Goal: Information Seeking & Learning: Find specific fact

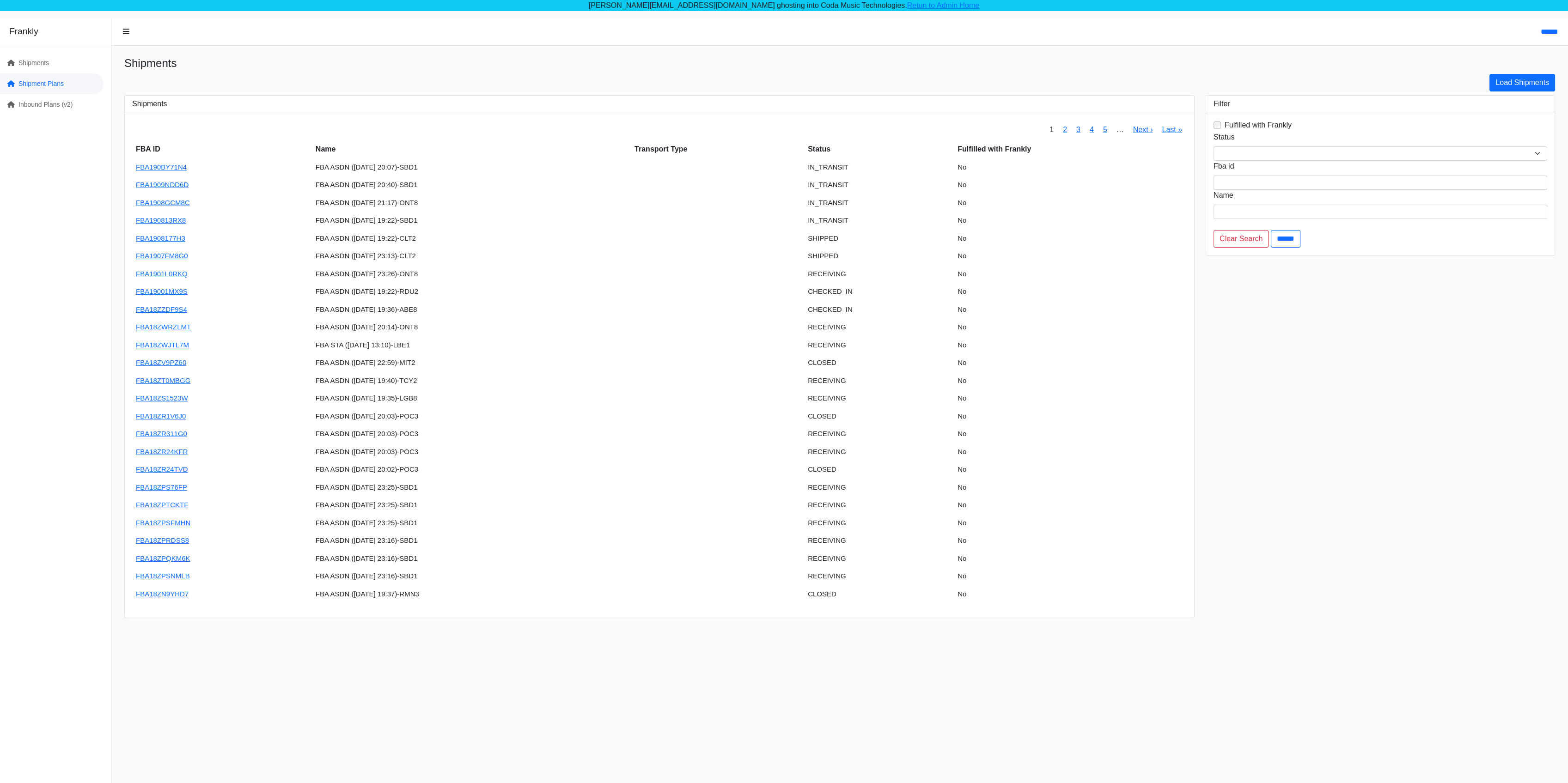
click at [33, 80] on link "Shipment Plans" at bounding box center [52, 84] width 103 height 21
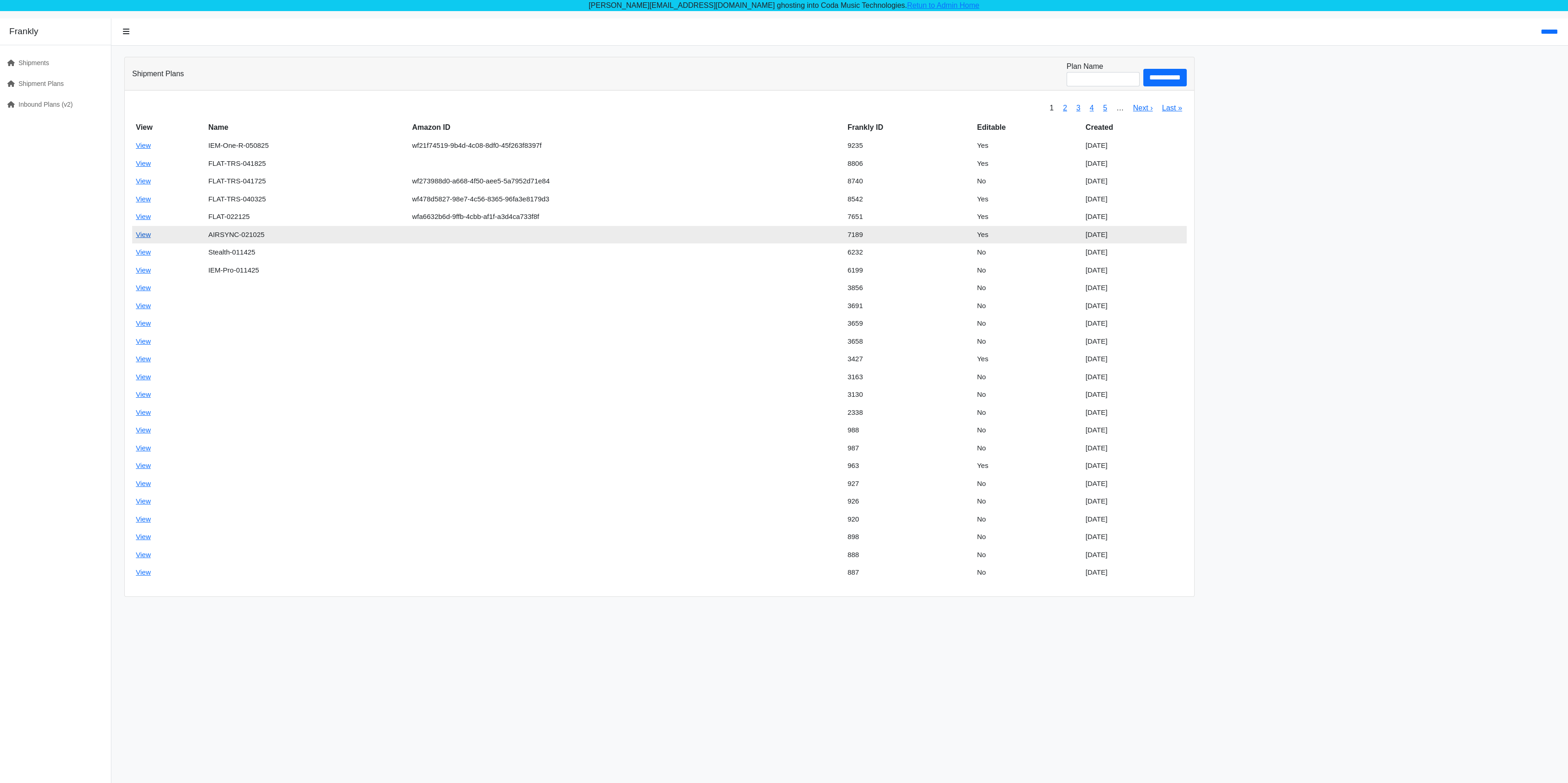
click at [139, 233] on link "View" at bounding box center [143, 234] width 15 height 8
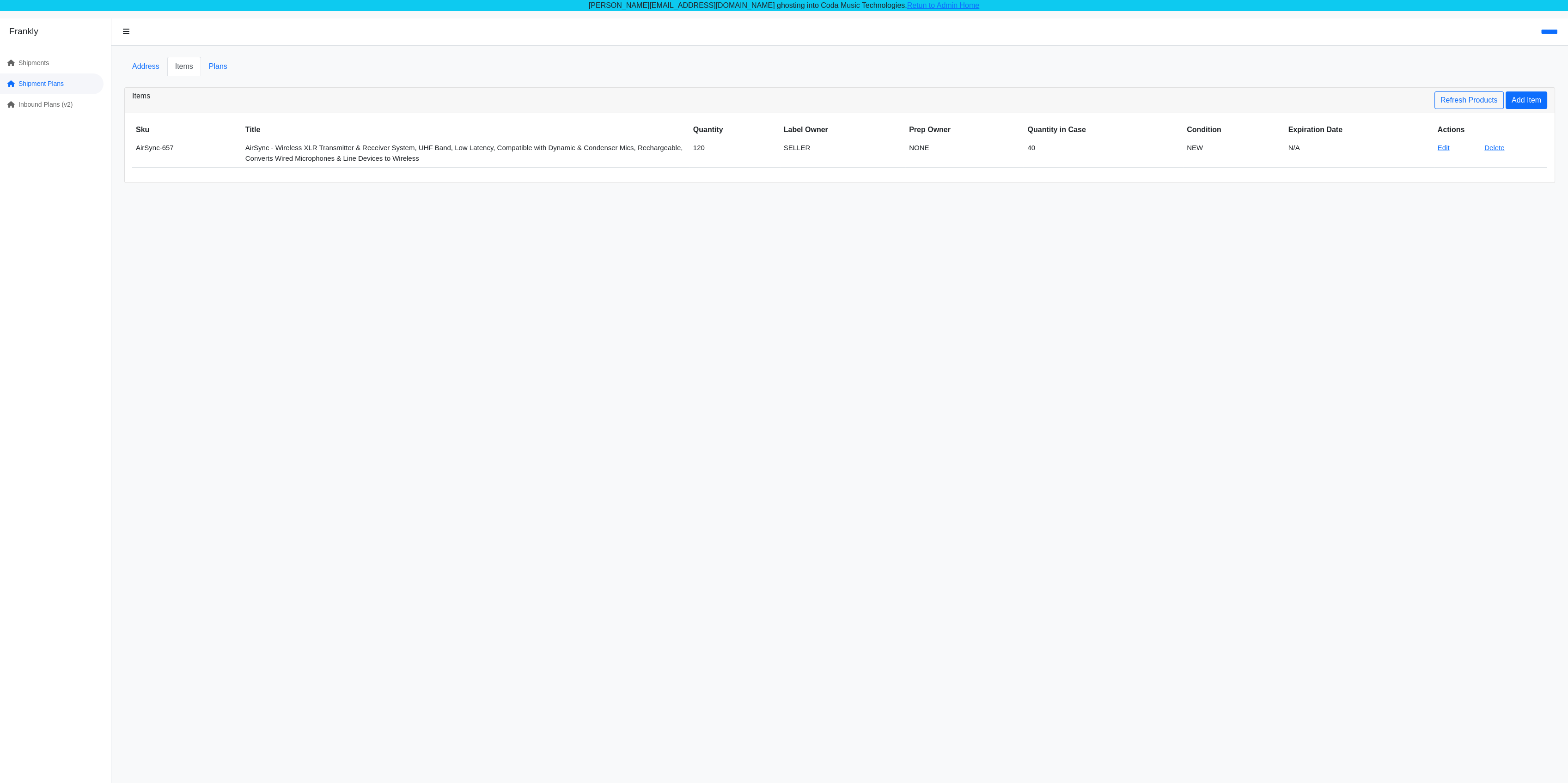
click at [41, 83] on link "Shipment Plans" at bounding box center [52, 84] width 103 height 21
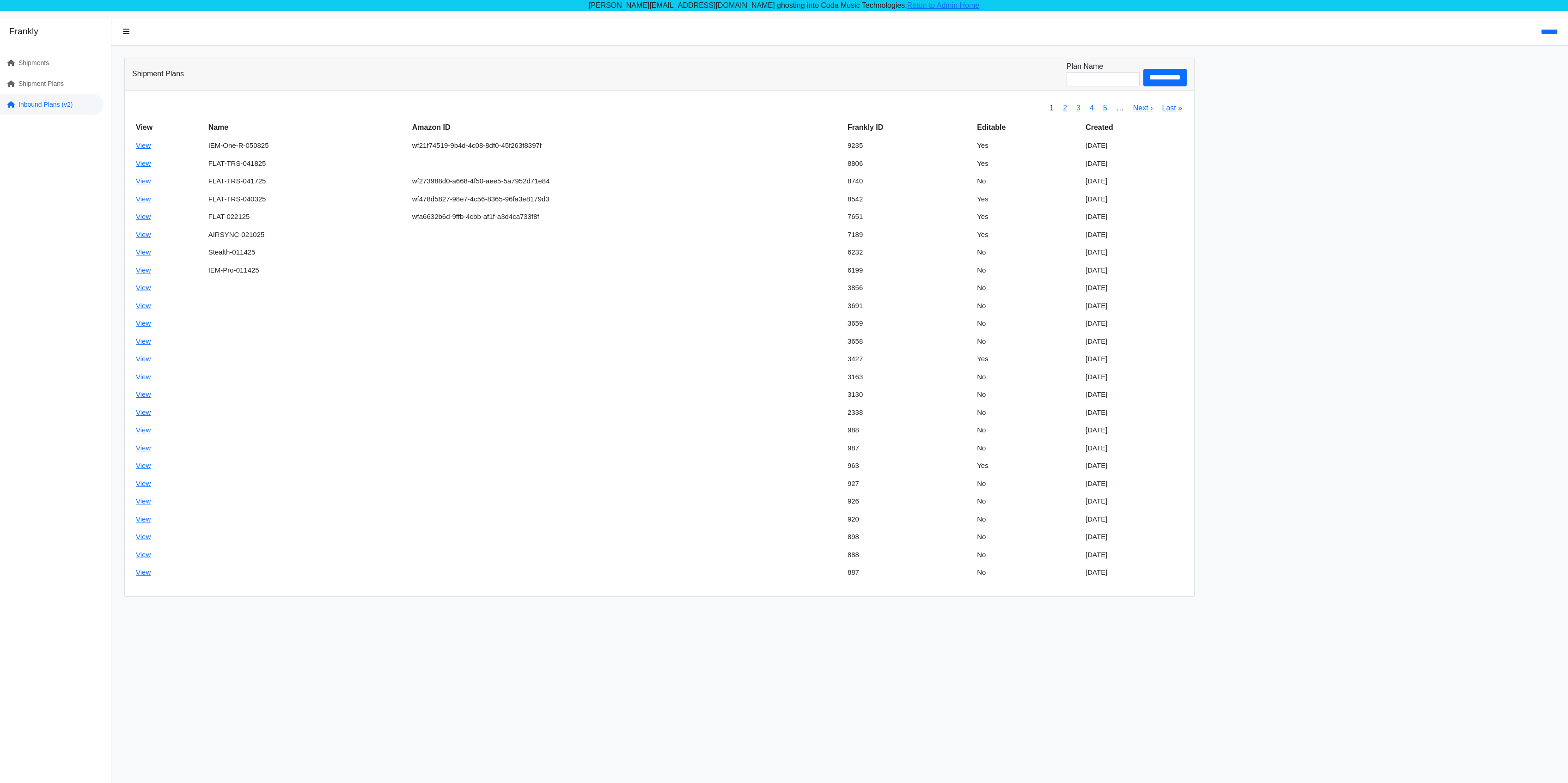
click at [46, 106] on link "Inbound Plans (v2)" at bounding box center [52, 105] width 103 height 21
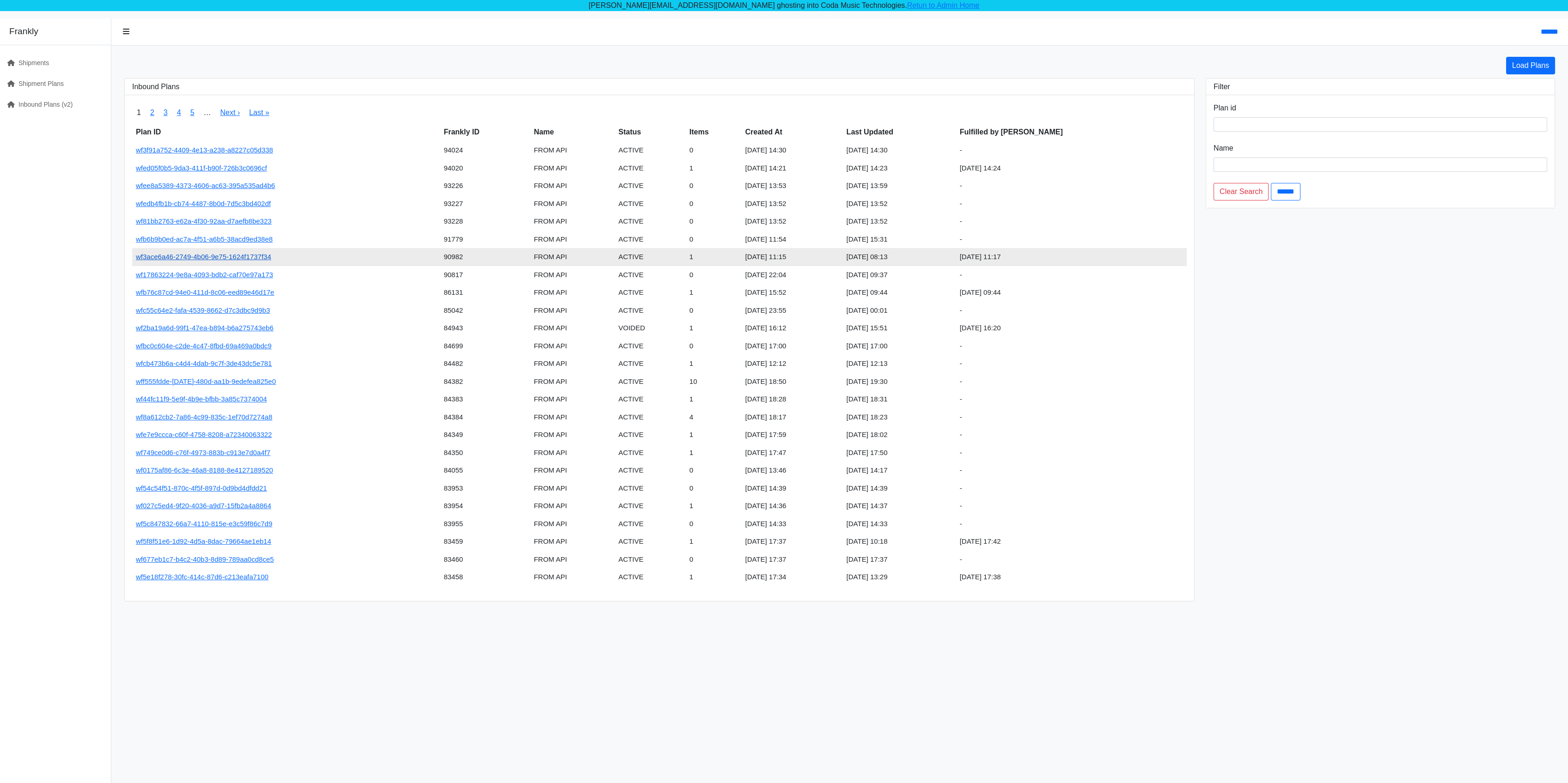
click at [255, 252] on link "wf3ace6a46-2749-4b06-9e75-1624f1737f34" at bounding box center [203, 256] width 135 height 8
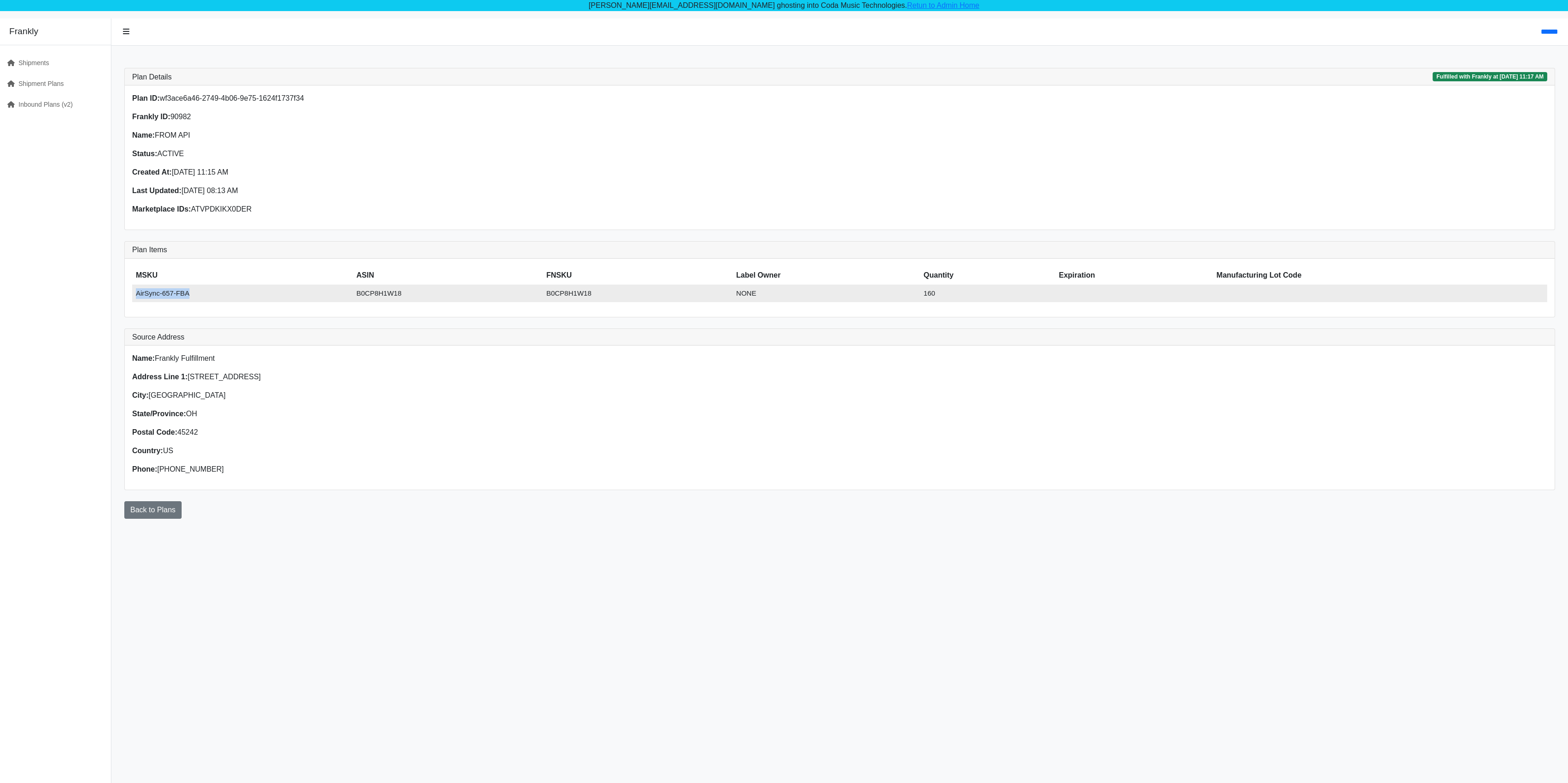
drag, startPoint x: 133, startPoint y: 293, endPoint x: 225, endPoint y: 294, distance: 92.0
click at [225, 294] on td "AirSync-657-FBA" at bounding box center [242, 294] width 220 height 18
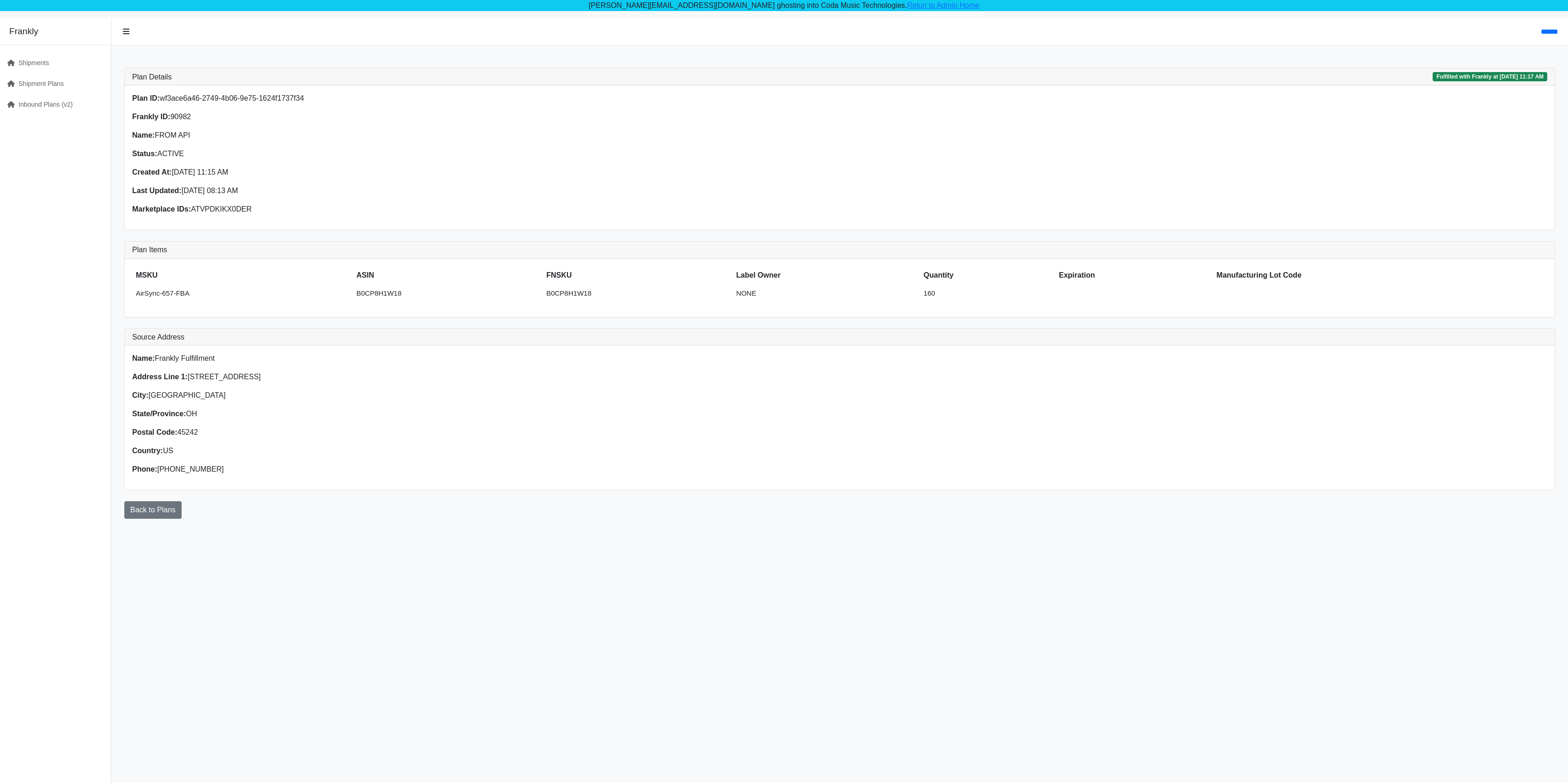
click at [180, 112] on p "Frankly ID: 90982" at bounding box center [483, 117] width 702 height 11
copy p "90982"
